Goal: Find specific page/section: Find specific page/section

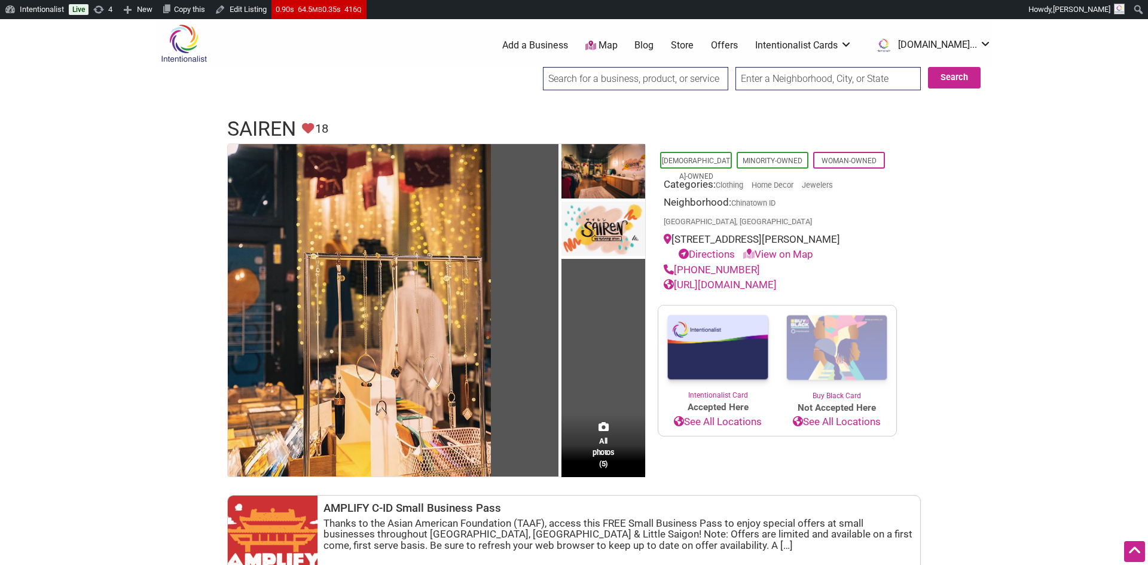
scroll to position [152, 0]
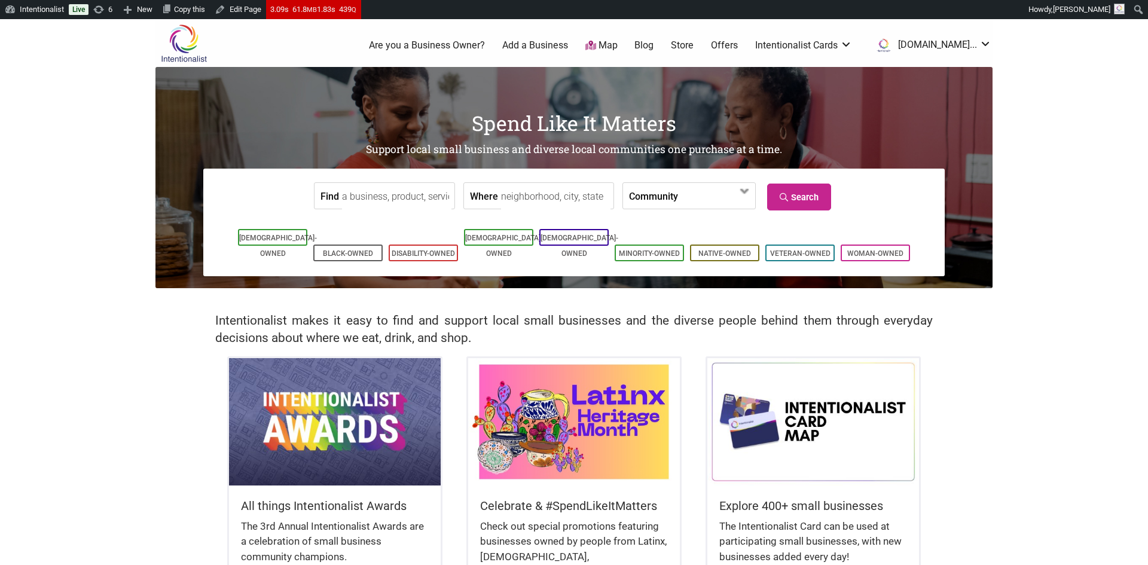
click at [525, 197] on input "Where" at bounding box center [555, 196] width 109 height 27
type input "chicago"
click at [812, 198] on link "Search" at bounding box center [799, 197] width 64 height 27
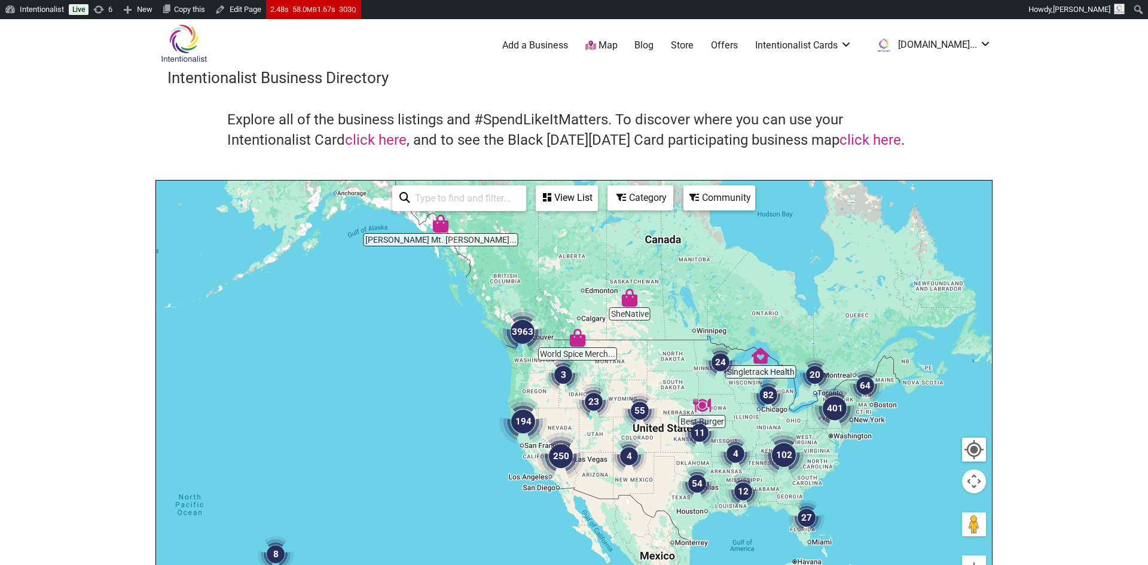
click at [769, 395] on img "82" at bounding box center [768, 395] width 36 height 36
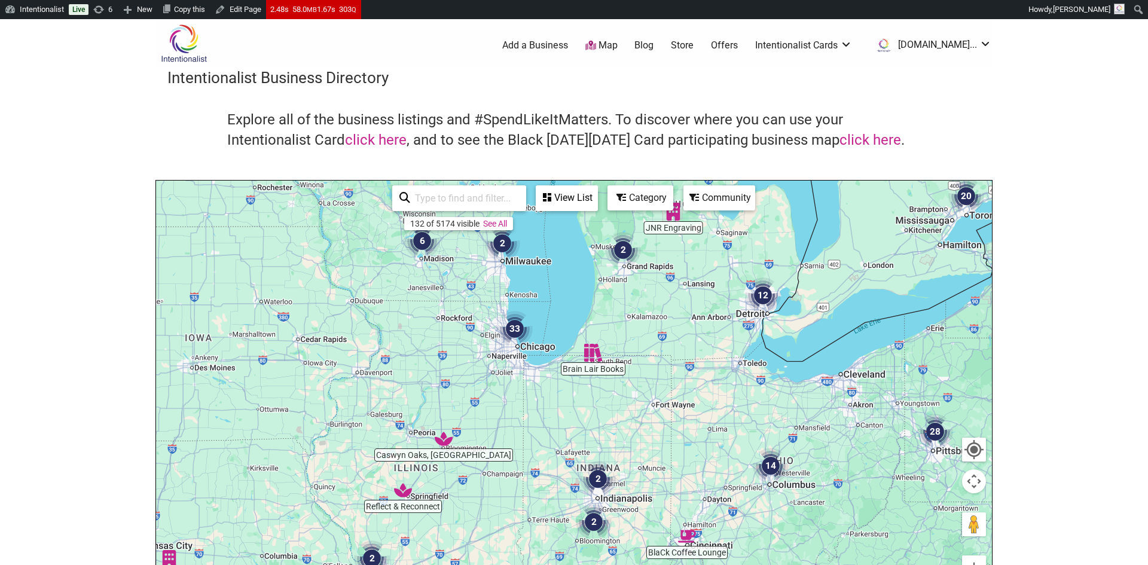
click at [520, 335] on img "33" at bounding box center [515, 329] width 36 height 36
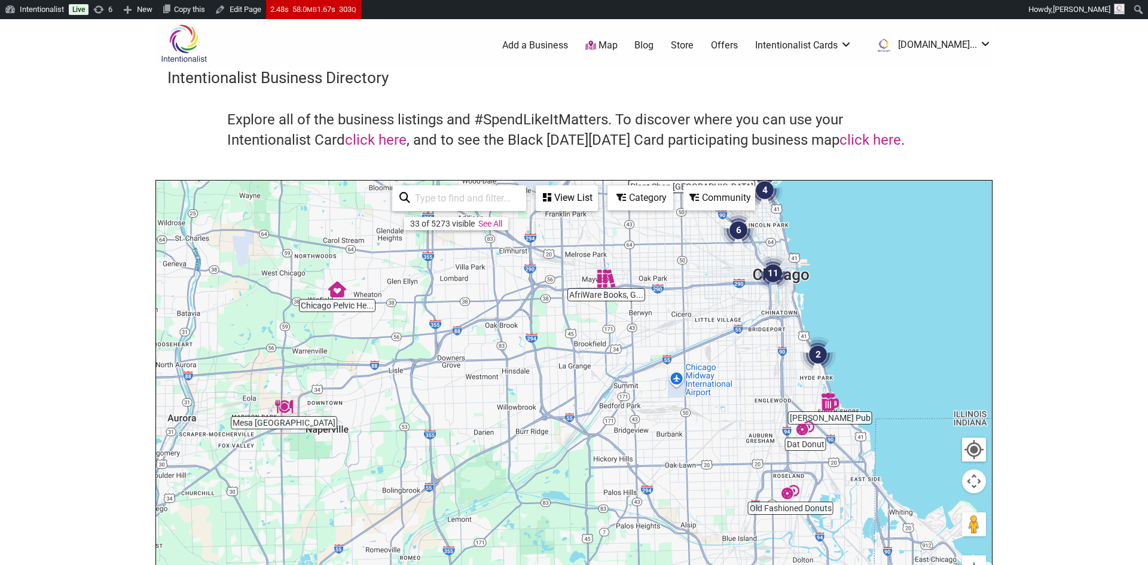
drag, startPoint x: 719, startPoint y: 431, endPoint x: 702, endPoint y: 349, distance: 83.6
click at [702, 349] on div "To navigate, press the arrow keys." at bounding box center [574, 413] width 836 height 465
click at [438, 198] on input "search" at bounding box center [464, 198] width 109 height 23
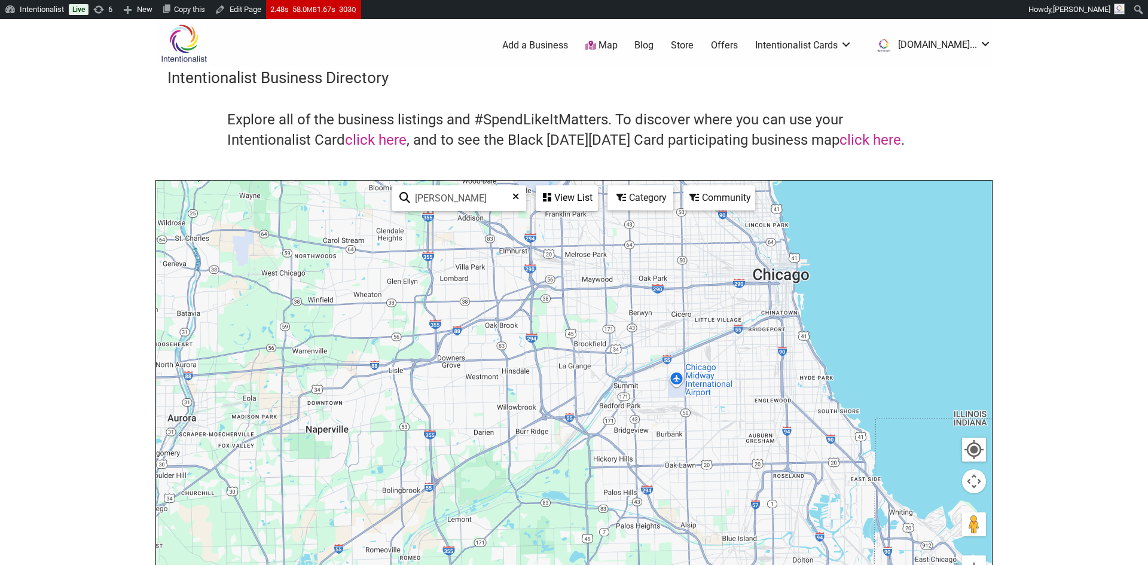
type input "J"
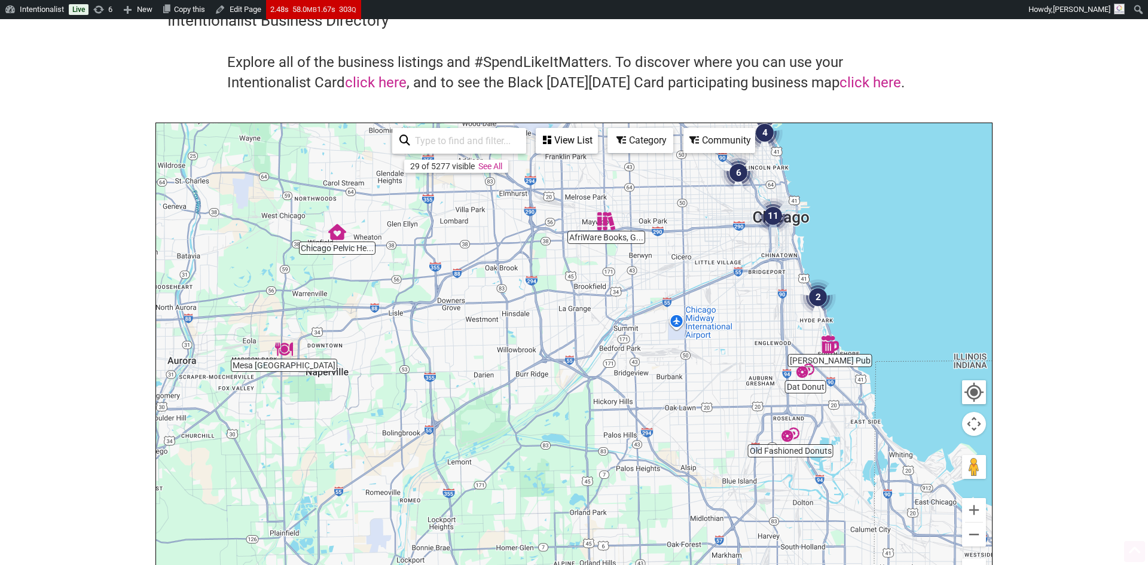
scroll to position [70, 0]
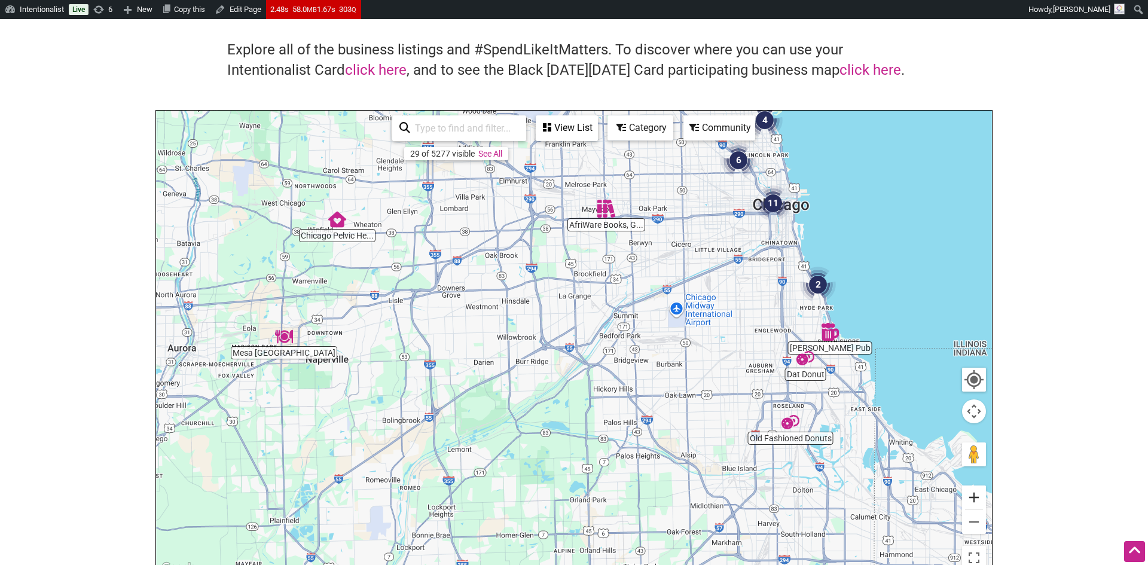
click at [976, 494] on button "Zoom in" at bounding box center [974, 497] width 24 height 24
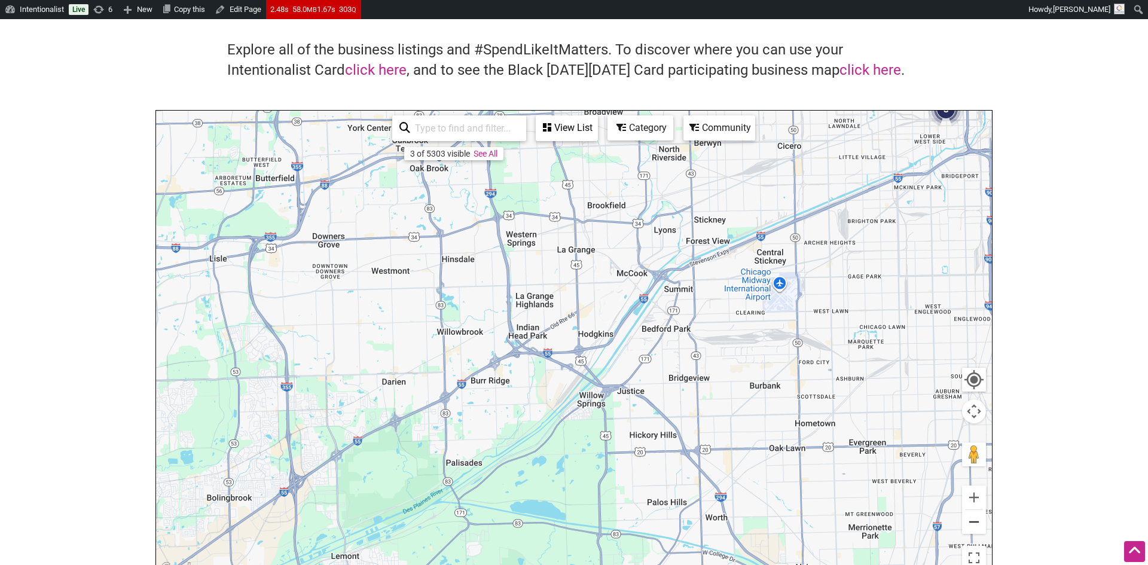
click at [974, 522] on button "Zoom out" at bounding box center [974, 522] width 24 height 24
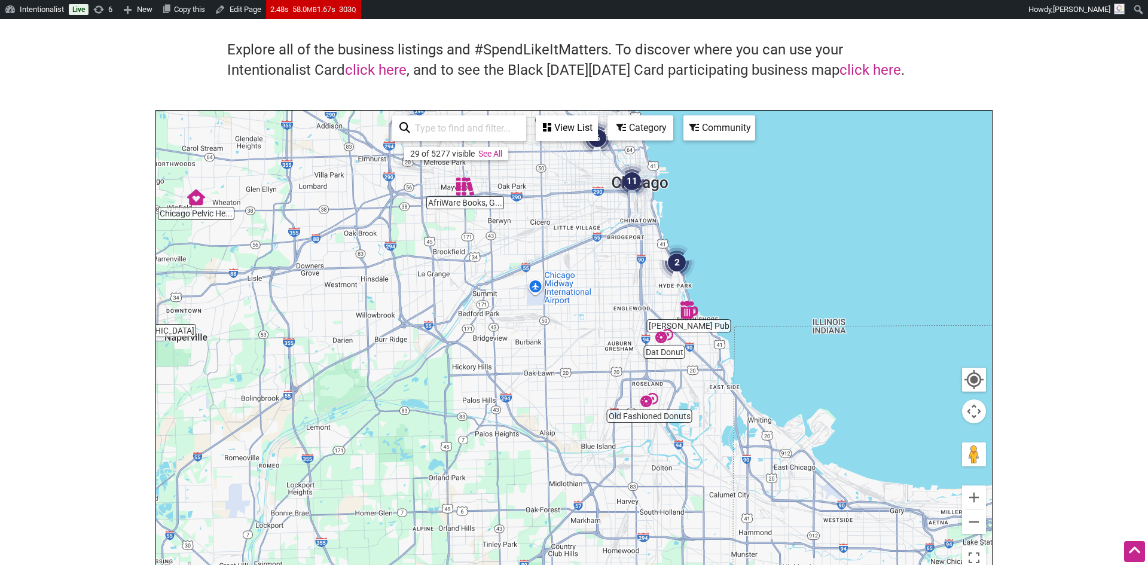
drag, startPoint x: 832, startPoint y: 439, endPoint x: 690, endPoint y: 416, distance: 144.2
click at [690, 416] on div "To navigate, press the arrow keys." at bounding box center [574, 343] width 836 height 465
click at [972, 496] on button "Zoom in" at bounding box center [974, 497] width 24 height 24
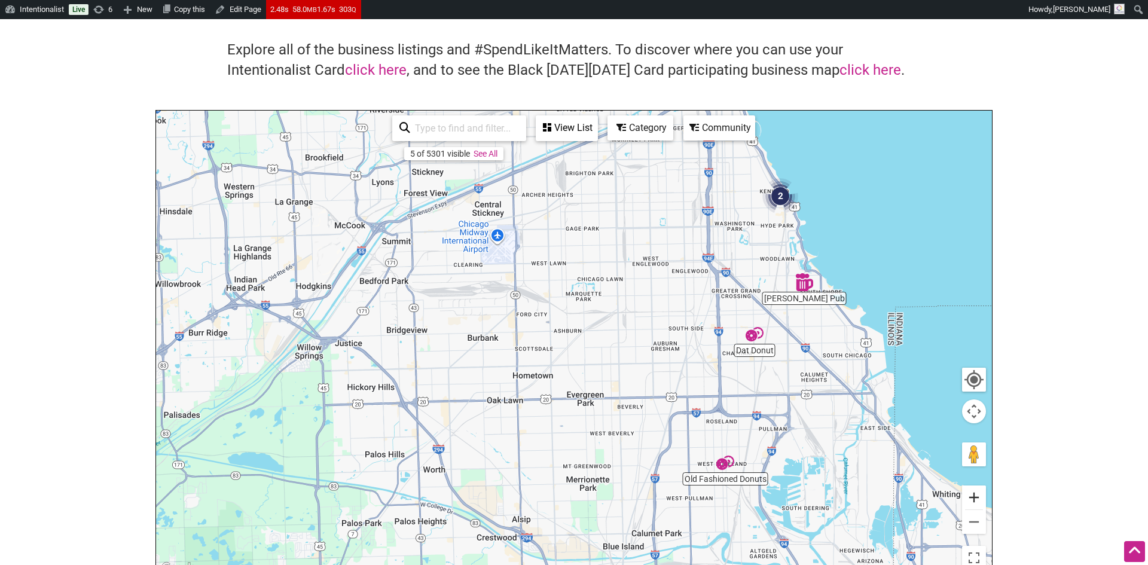
click at [972, 496] on button "Zoom in" at bounding box center [974, 497] width 24 height 24
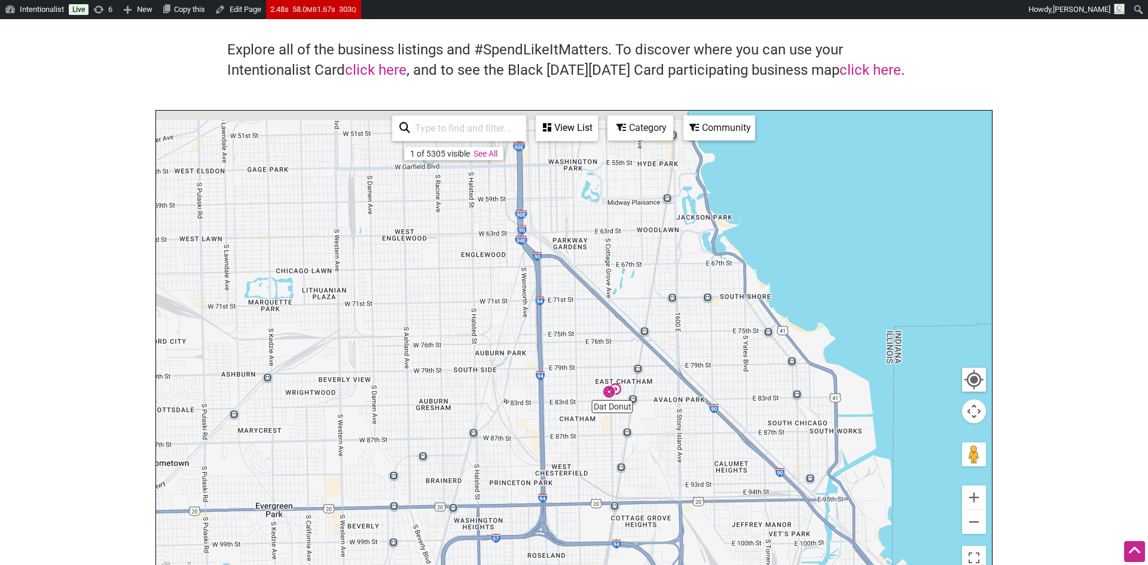
drag, startPoint x: 876, startPoint y: 388, endPoint x: 551, endPoint y: 445, distance: 330.3
click at [551, 445] on div "To navigate, press the arrow keys." at bounding box center [574, 343] width 836 height 465
click at [711, 291] on img "Jeffery Pub" at bounding box center [711, 288] width 18 height 18
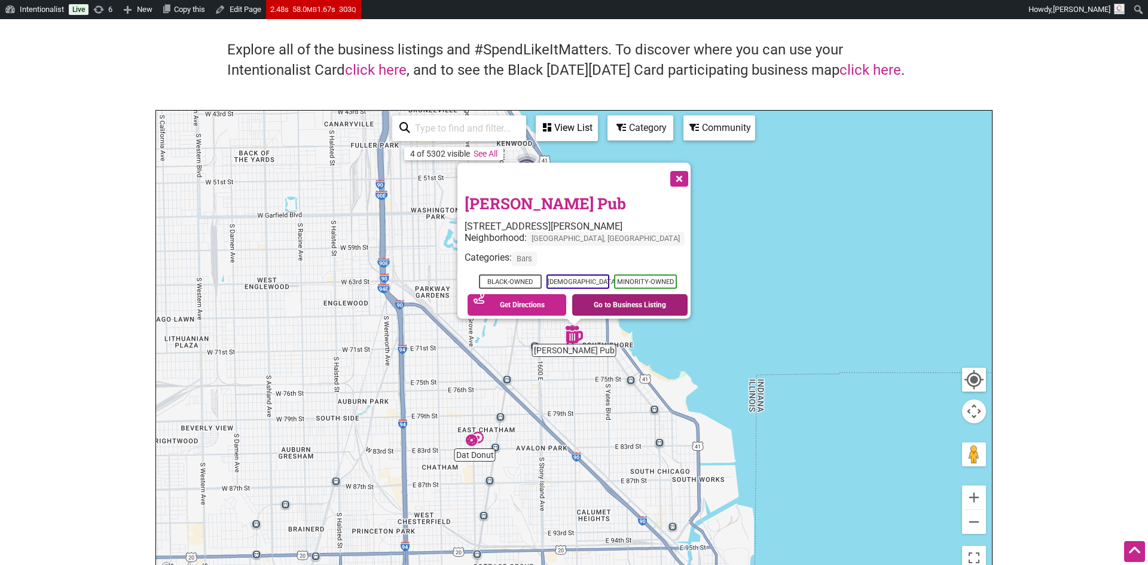
click at [637, 295] on link "Go to Business Listing" at bounding box center [629, 305] width 115 height 22
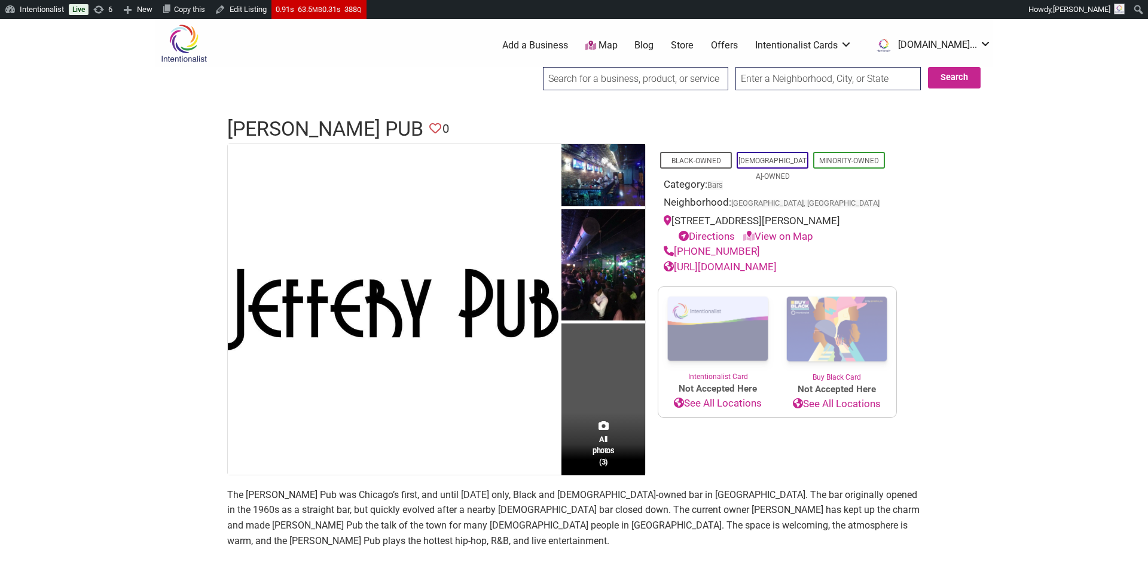
click at [429, 124] on icon at bounding box center [435, 129] width 12 height 12
